Goal: Check status: Check status

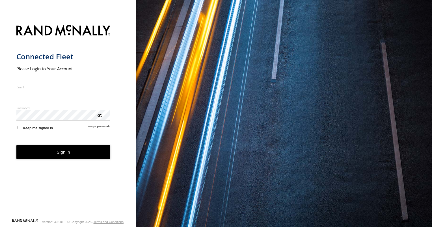
type input "**********"
click at [66, 158] on button "Sign in" at bounding box center [63, 152] width 94 height 14
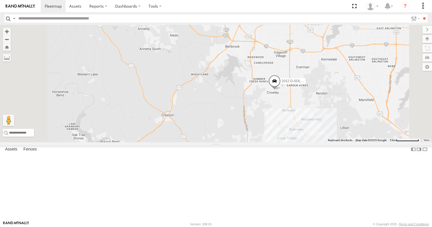
click at [0, 0] on span at bounding box center [0, 0] width 0 height 0
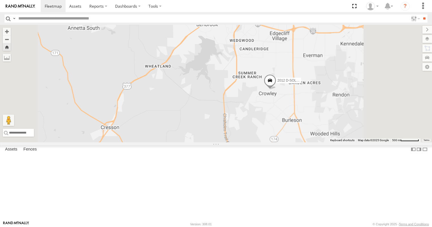
click at [0, 0] on span at bounding box center [0, 0] width 0 height 0
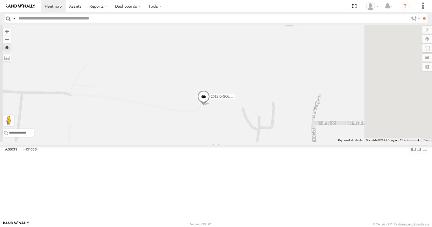
click at [0, 0] on link at bounding box center [0, 0] width 0 height 0
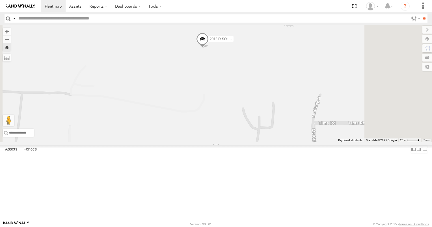
click at [0, 0] on div "2018 D-Sol Welding Truck #2" at bounding box center [0, 0] width 0 height 0
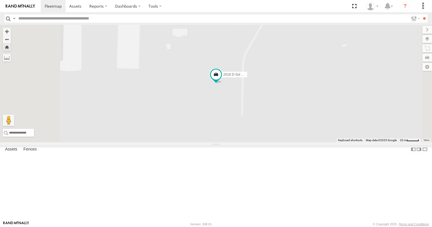
click at [0, 0] on div "357660104467881" at bounding box center [0, 0] width 0 height 0
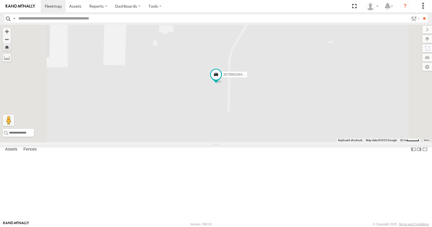
click at [0, 0] on span at bounding box center [0, 0] width 0 height 0
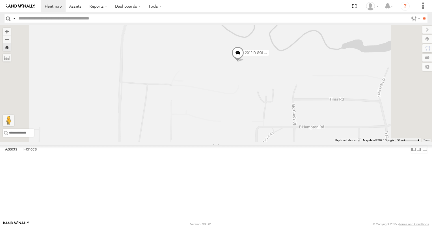
drag, startPoint x: 319, startPoint y: 174, endPoint x: 331, endPoint y: 131, distance: 44.9
click at [331, 131] on div "2012 D-SOL Welding Truck #3" at bounding box center [216, 84] width 432 height 118
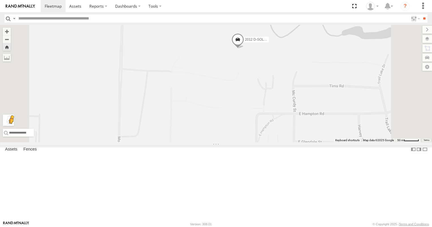
click at [14, 126] on button "Drag Pegman onto the map to open Street View" at bounding box center [8, 120] width 11 height 11
click at [427, 37] on label at bounding box center [421, 39] width 21 height 8
click at [411, 39] on label at bounding box center [421, 39] width 21 height 8
click at [409, 67] on label at bounding box center [420, 67] width 23 height 8
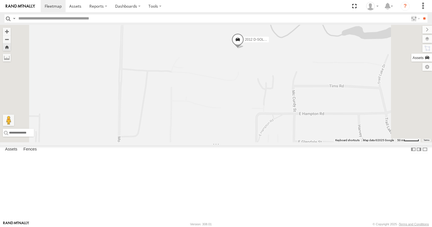
click at [411, 58] on label at bounding box center [421, 58] width 21 height 8
click at [411, 51] on label at bounding box center [421, 48] width 21 height 8
click at [411, 43] on label at bounding box center [421, 39] width 21 height 8
click at [0, 0] on span "Basemaps" at bounding box center [0, 0] width 0 height 0
click at [0, 0] on span "Satellite" at bounding box center [0, 0] width 0 height 0
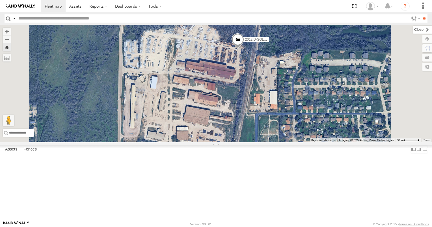
click at [413, 29] on label at bounding box center [422, 30] width 19 height 8
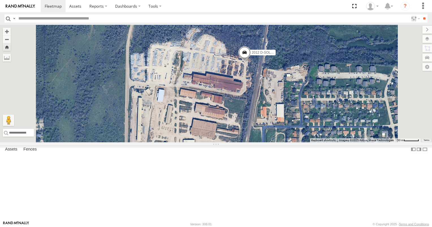
drag, startPoint x: 319, startPoint y: 102, endPoint x: 325, endPoint y: 109, distance: 9.6
click at [325, 109] on div "2012 D-SOL Welding Truck #3 No data available." at bounding box center [216, 84] width 432 height 118
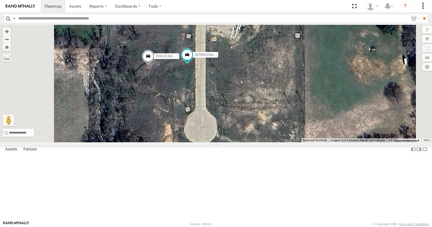
drag, startPoint x: 291, startPoint y: 46, endPoint x: 331, endPoint y: 96, distance: 64.1
click at [331, 96] on div "2012 D-SOL Welding Truck #3 357660104512553 357660104467881 2018 D-Sol Welding …" at bounding box center [216, 84] width 432 height 118
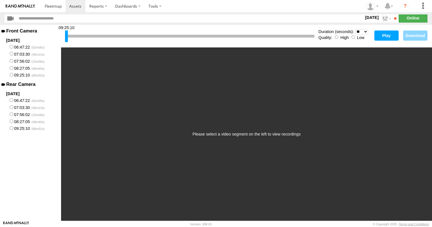
click at [383, 38] on button "Play" at bounding box center [386, 36] width 24 height 10
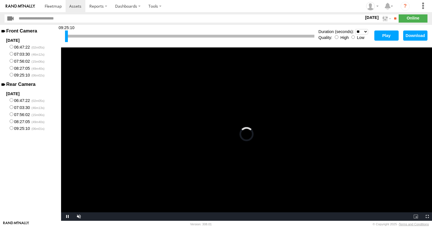
click at [381, 36] on button "Play" at bounding box center [386, 36] width 24 height 10
click at [20, 132] on label "09:25:10" at bounding box center [30, 128] width 61 height 7
click at [386, 35] on button "Play" at bounding box center [386, 36] width 24 height 10
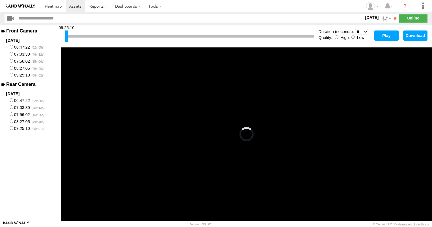
click at [20, 122] on label "08:27:05" at bounding box center [30, 121] width 61 height 7
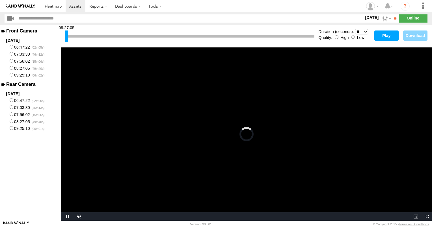
click at [387, 38] on button "Play" at bounding box center [386, 36] width 24 height 10
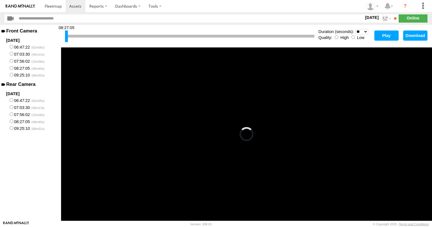
click at [11, 111] on label "07:03:30" at bounding box center [30, 107] width 61 height 7
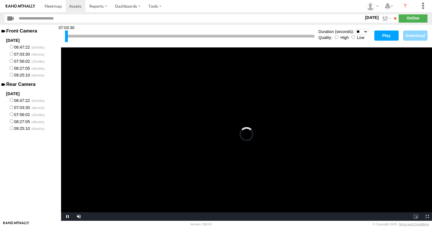
click at [391, 39] on button "Play" at bounding box center [386, 36] width 24 height 10
click at [69, 217] on span "Video Player" at bounding box center [66, 217] width 11 height 0
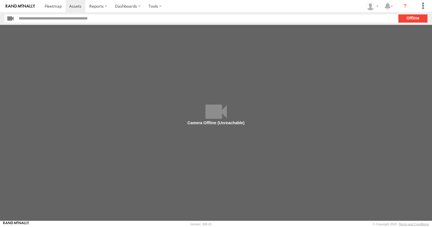
click at [210, 112] on main at bounding box center [216, 123] width 432 height 196
